Goal: Transaction & Acquisition: Purchase product/service

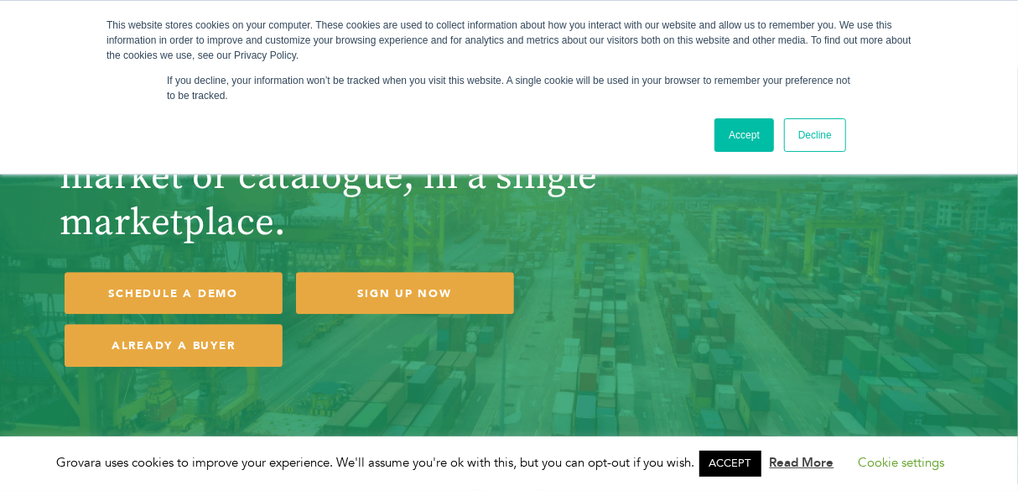
click at [759, 123] on link "Accept" at bounding box center [745, 135] width 60 height 34
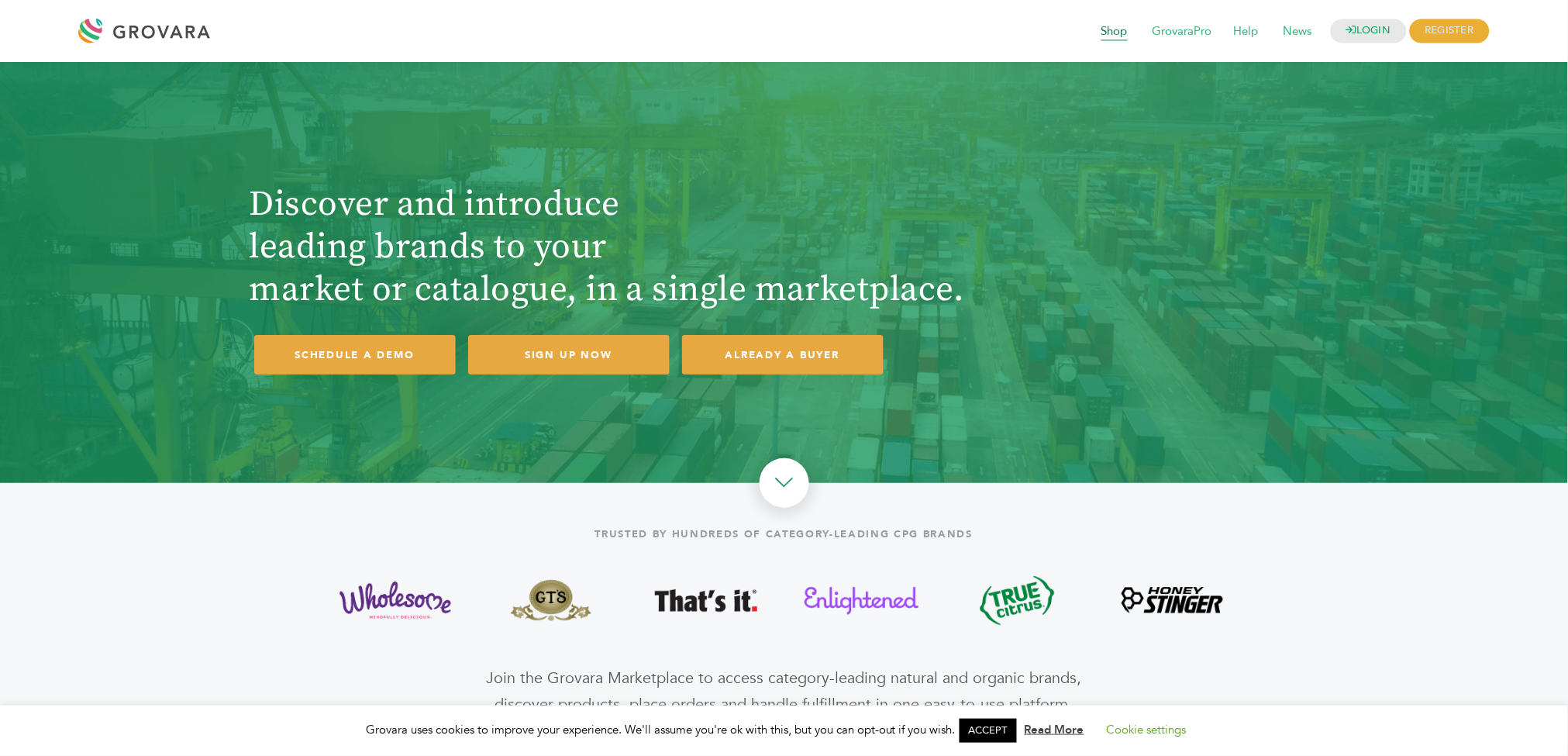
click at [940, 38] on span "Shop" at bounding box center [1114, 31] width 48 height 30
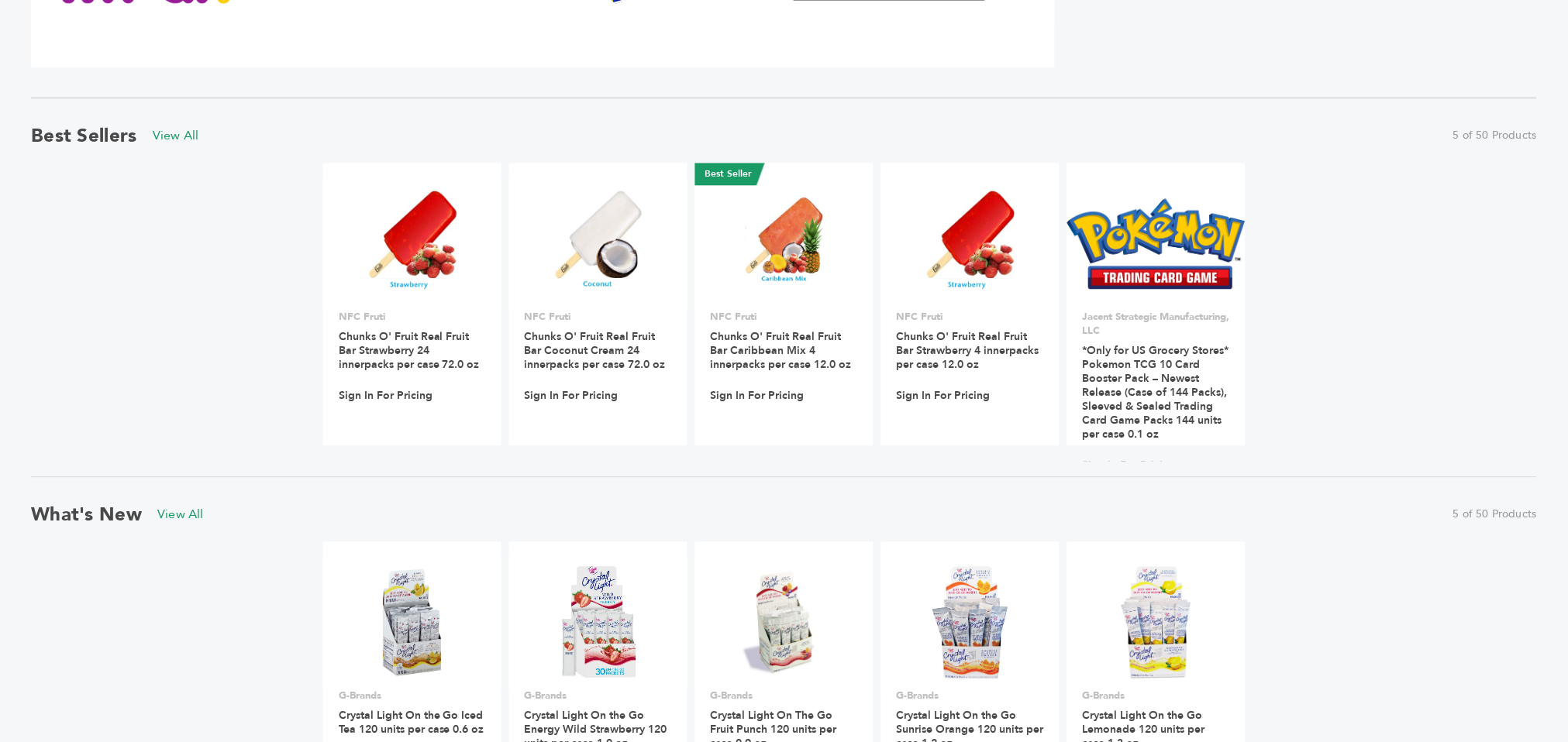
scroll to position [1001, 0]
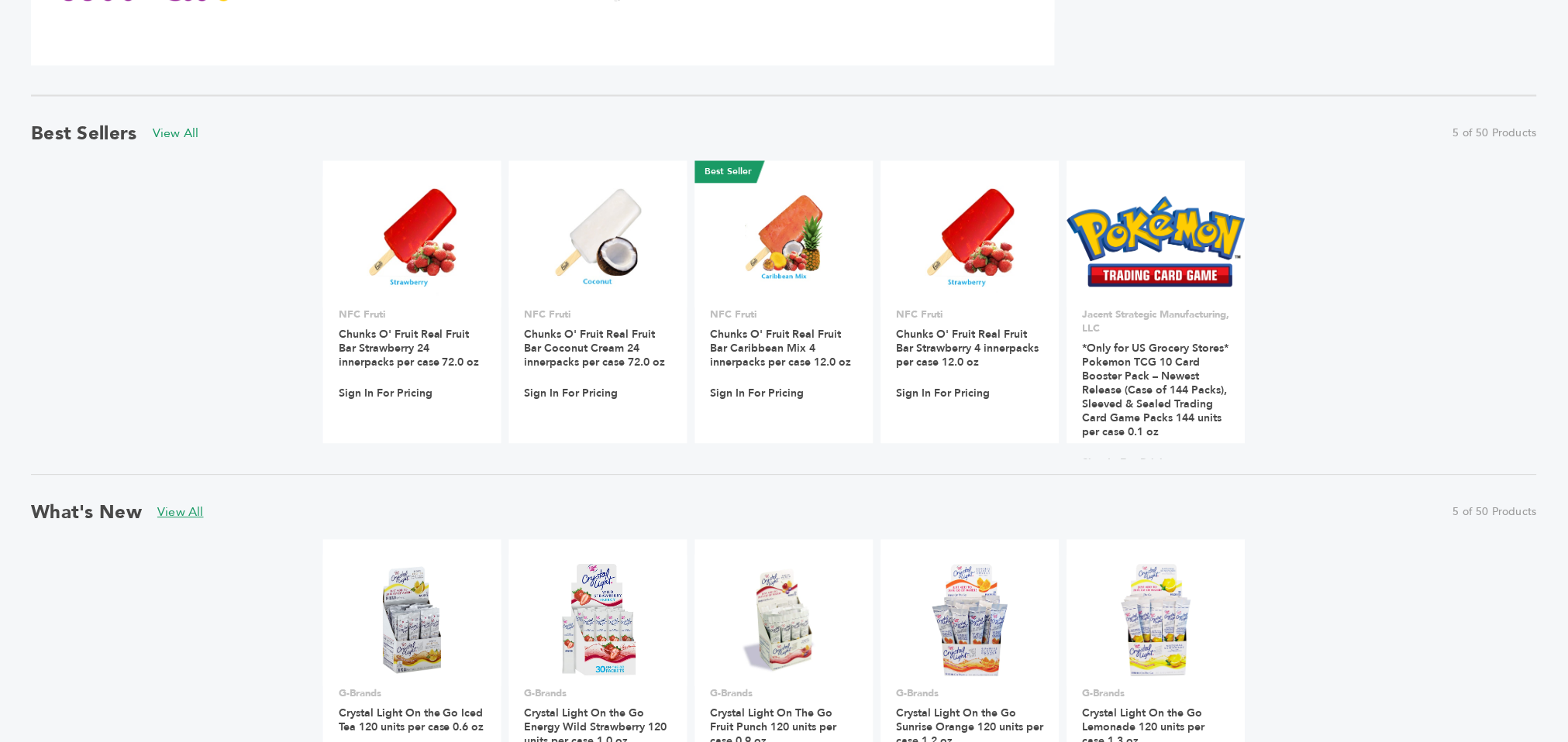
click at [194, 517] on link "View All" at bounding box center [180, 512] width 46 height 17
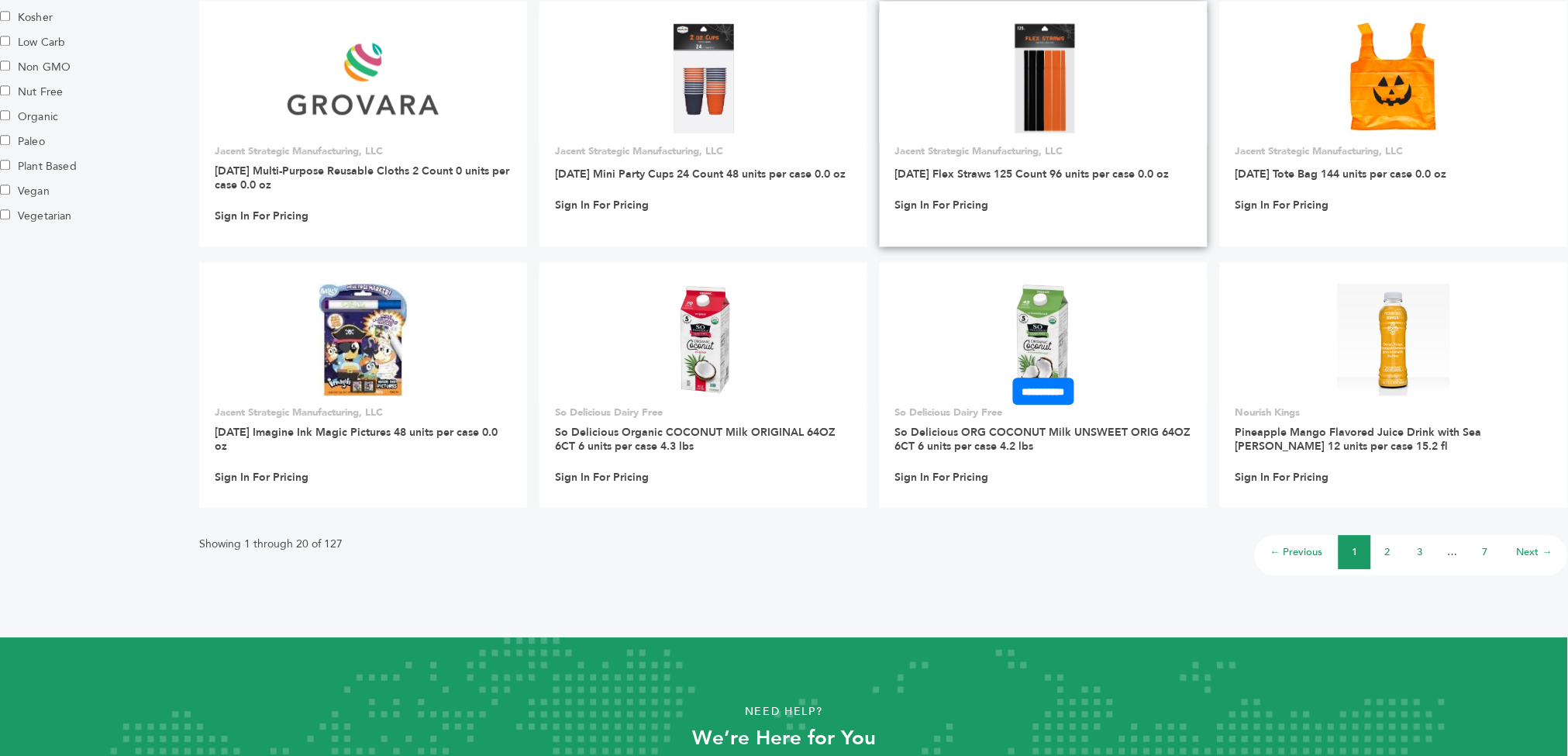
scroll to position [1032, 0]
